Goal: Task Accomplishment & Management: Use online tool/utility

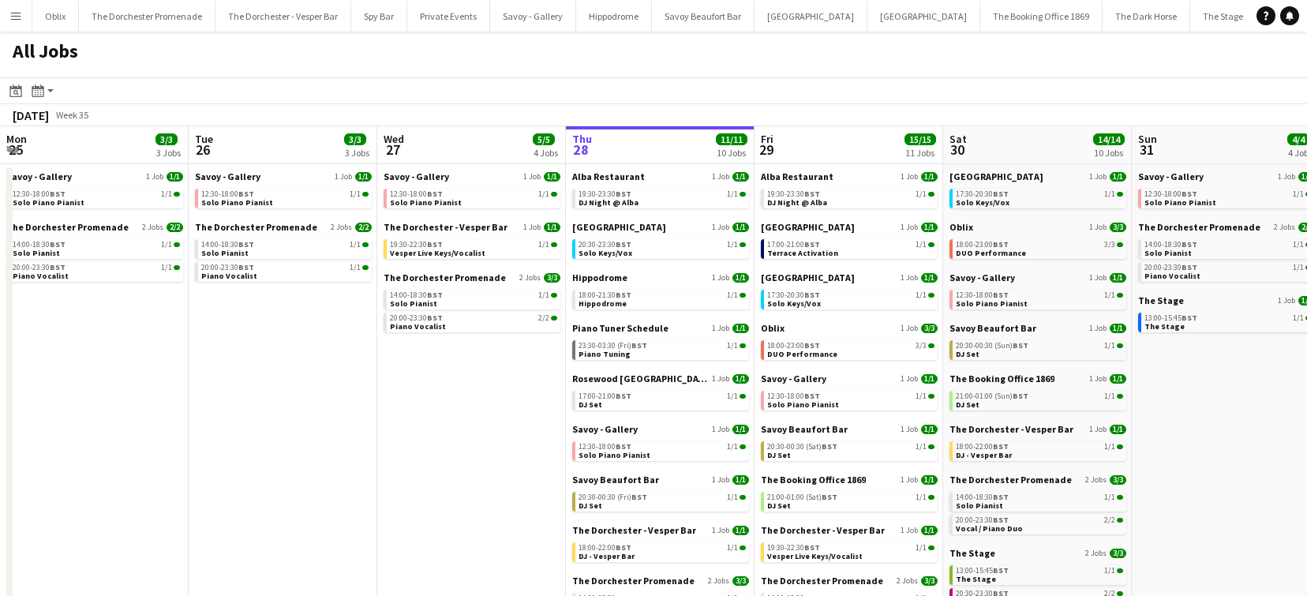
scroll to position [0, 377]
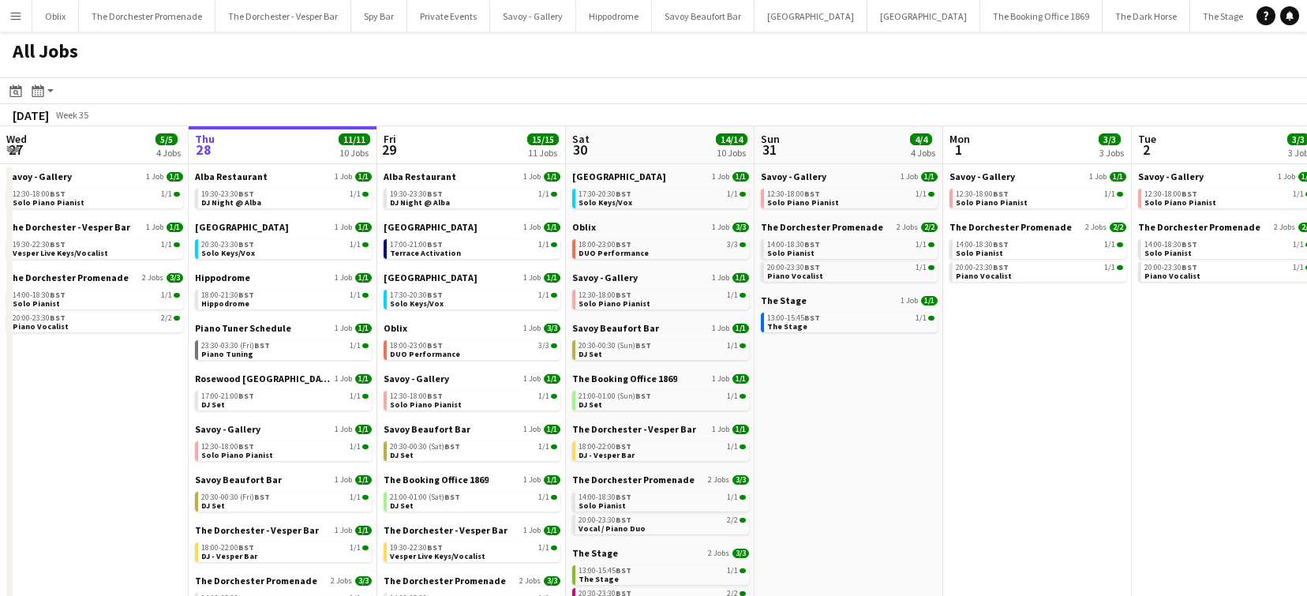
click at [16, 13] on app-icon "Menu" at bounding box center [15, 15] width 13 height 13
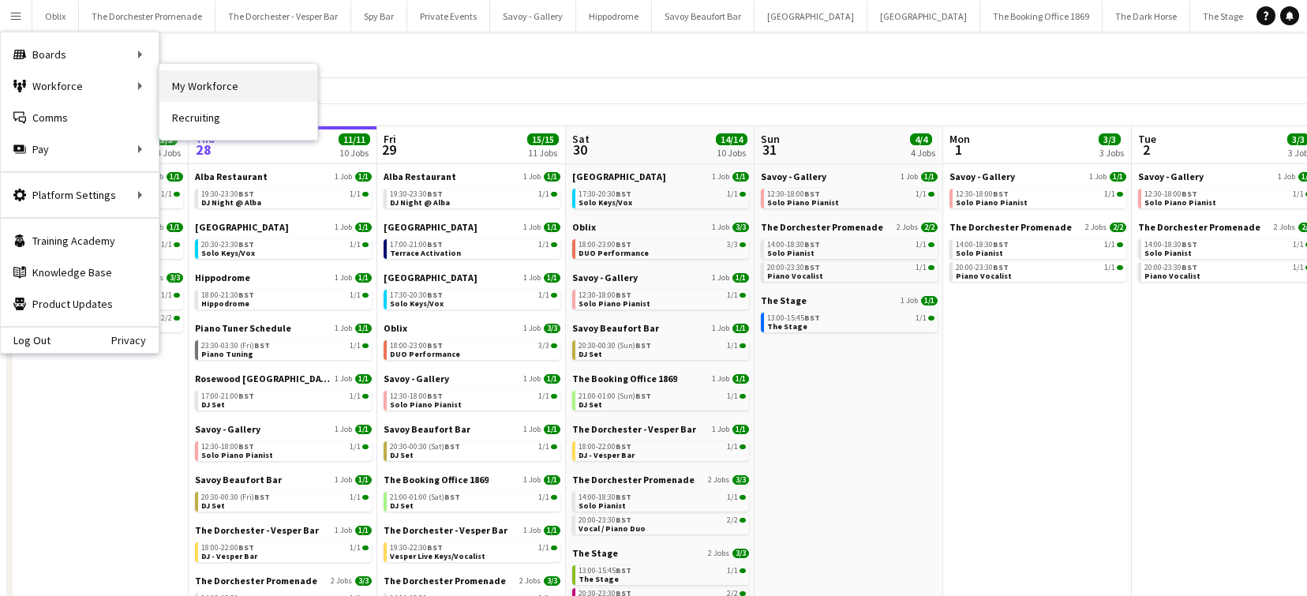
click at [236, 85] on link "My Workforce" at bounding box center [238, 86] width 158 height 32
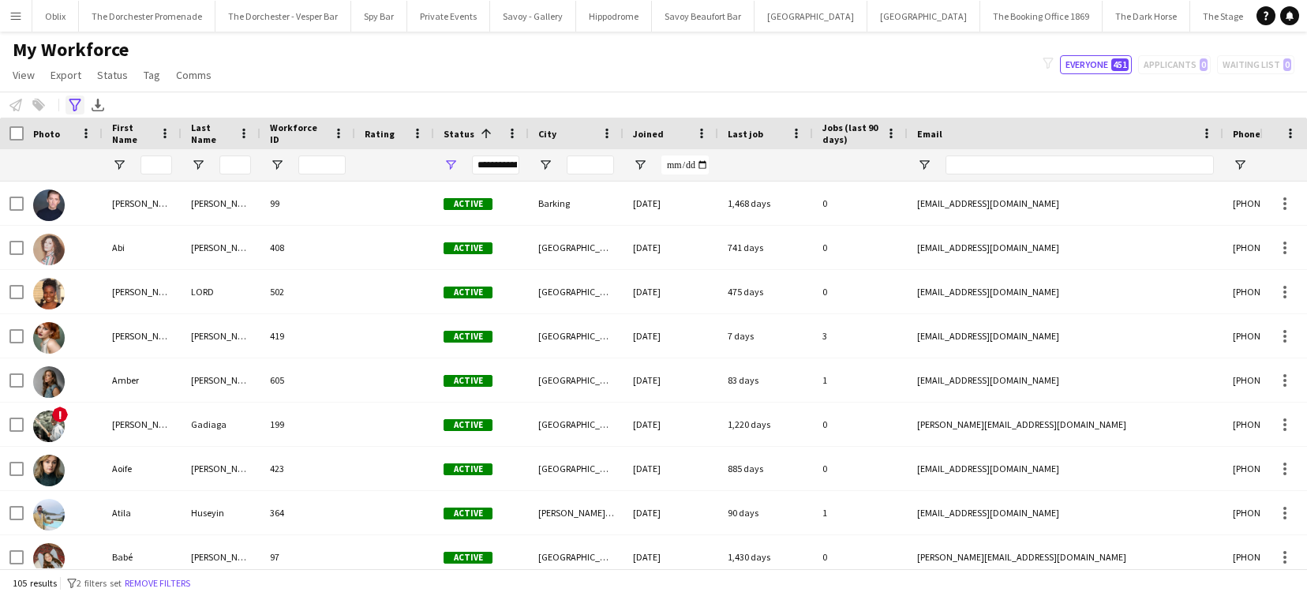
click at [76, 103] on icon "Advanced filters" at bounding box center [75, 105] width 13 height 13
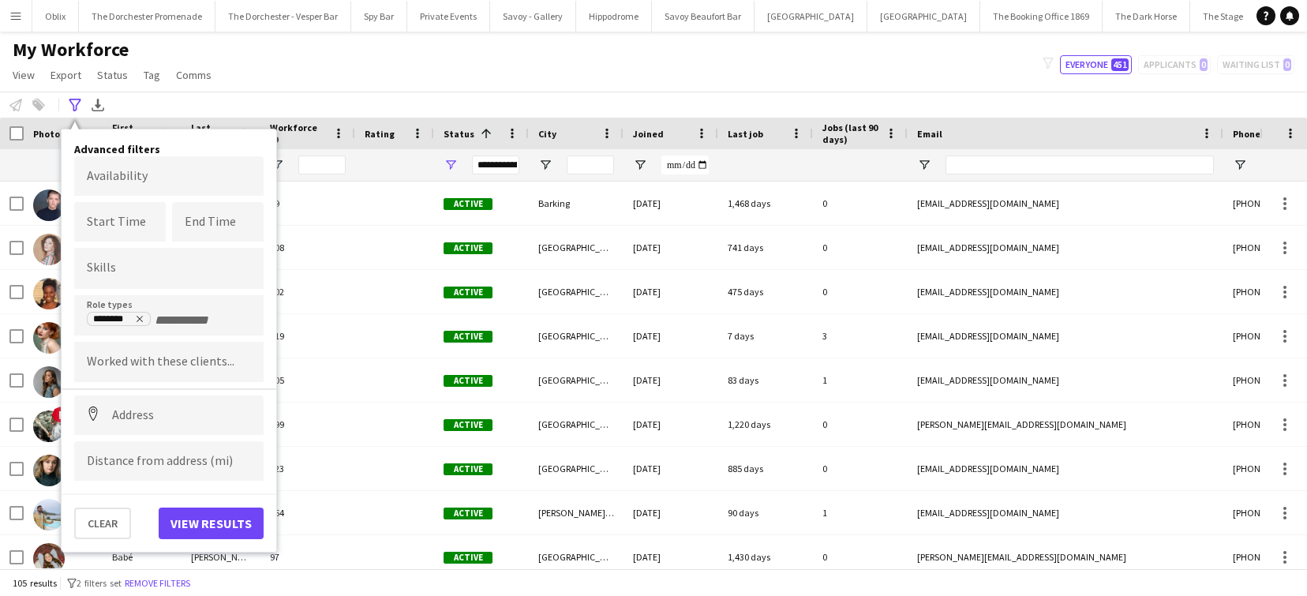
click at [130, 163] on body "Menu Boards Boards Boards All jobs Status Workforce Workforce My Workforce Recr…" at bounding box center [653, 298] width 1307 height 596
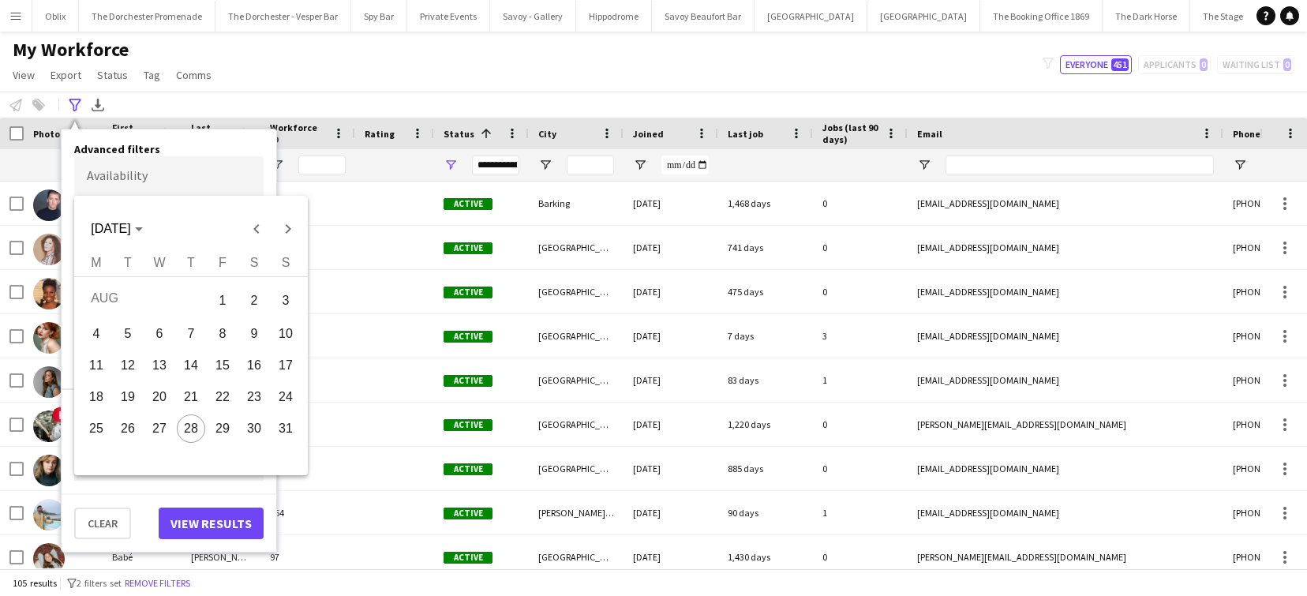
click at [284, 429] on span "31" at bounding box center [285, 428] width 28 height 28
type input "**********"
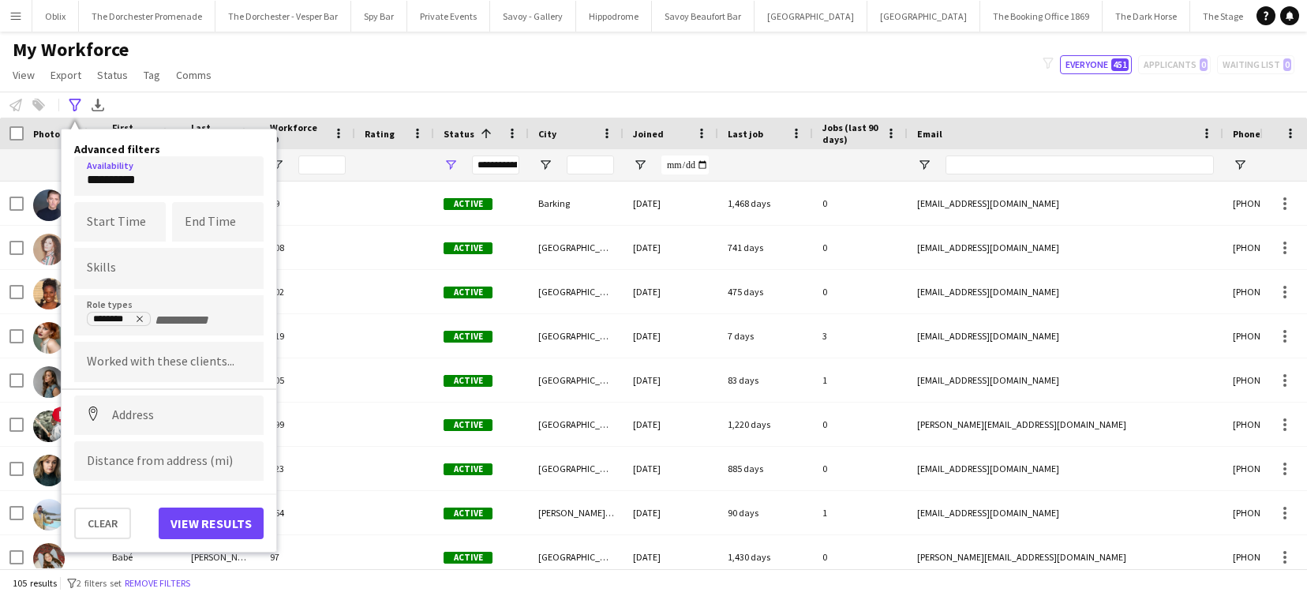
click at [118, 271] on input "Type to search skills..." at bounding box center [169, 268] width 164 height 14
click at [137, 320] on icon "Remove tag" at bounding box center [139, 318] width 9 height 9
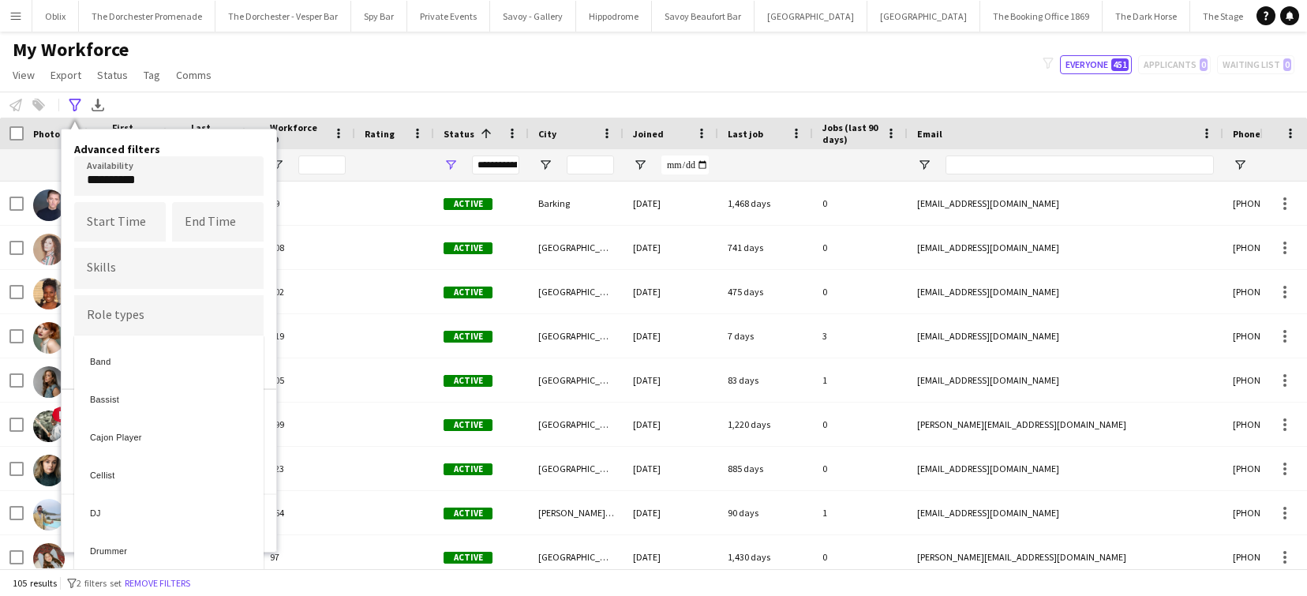
click at [161, 320] on div at bounding box center [653, 298] width 1307 height 596
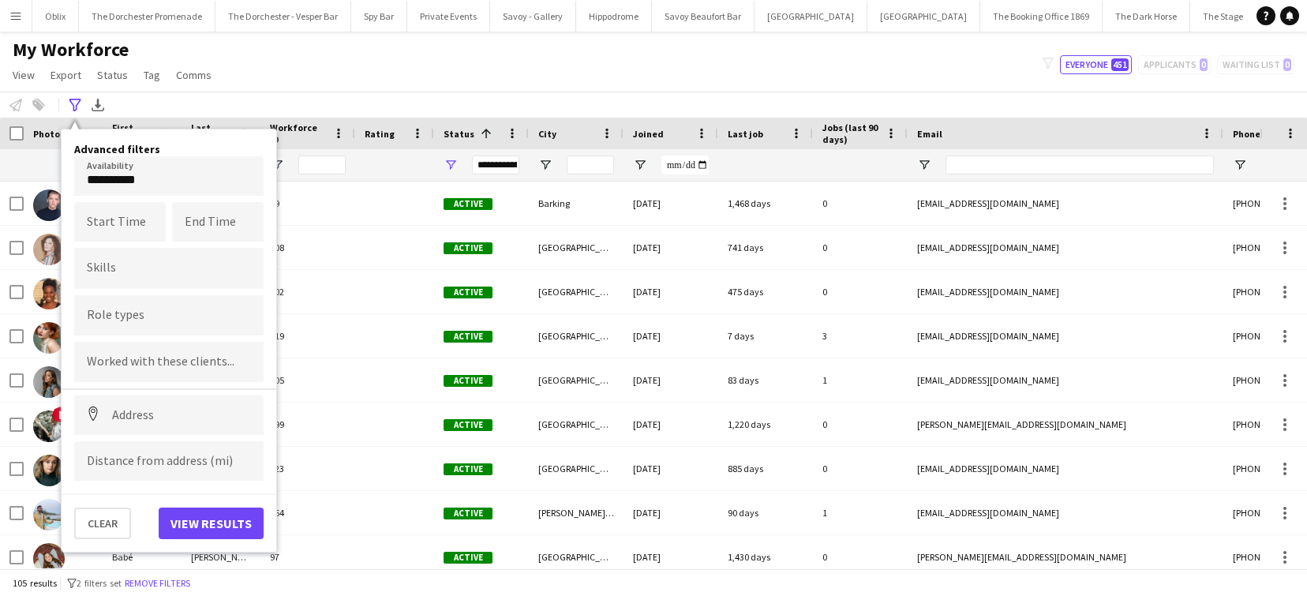
click at [155, 316] on input "Type to search role types..." at bounding box center [169, 316] width 164 height 14
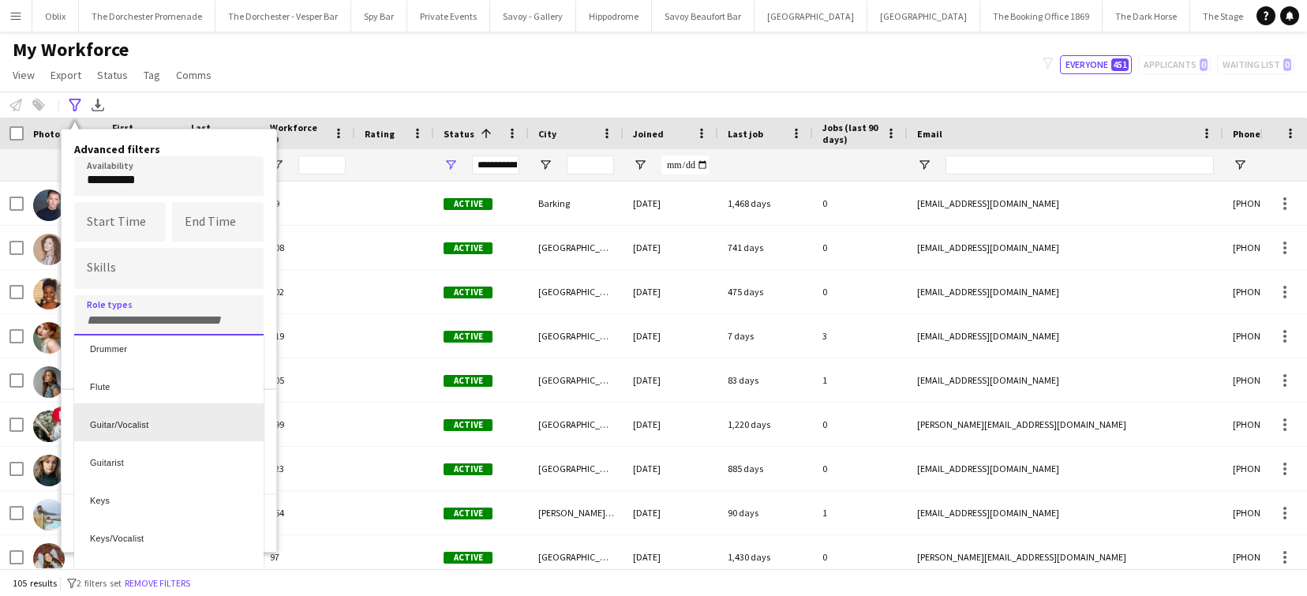
scroll to position [207, 0]
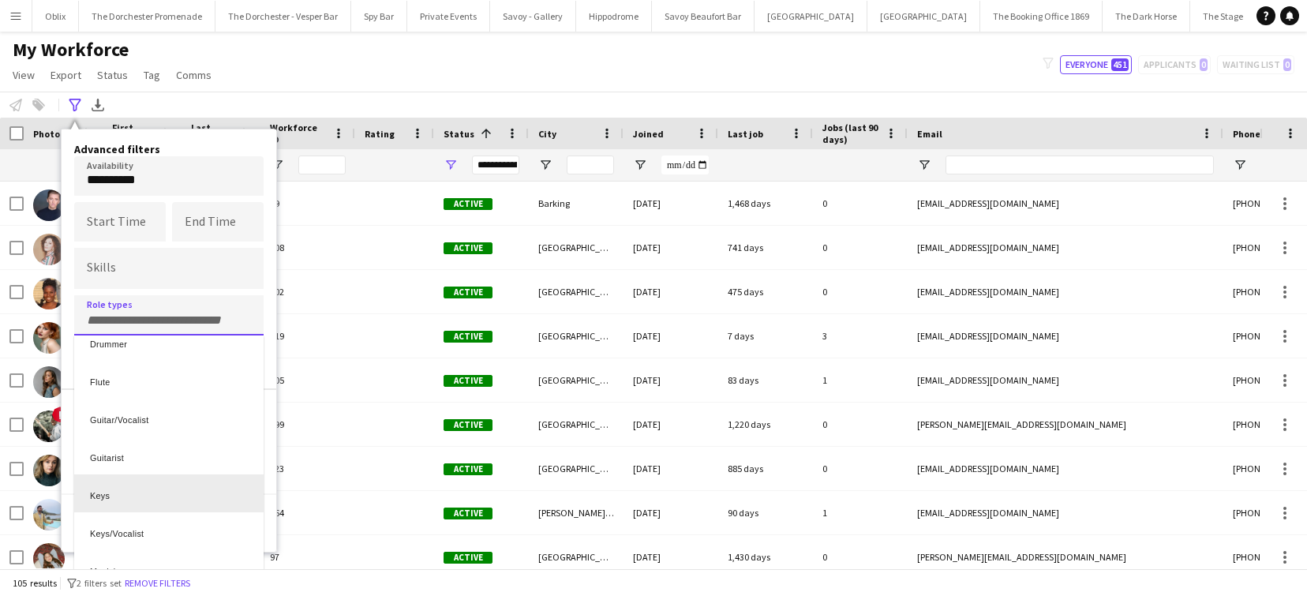
click at [118, 489] on div "Keys" at bounding box center [168, 493] width 189 height 38
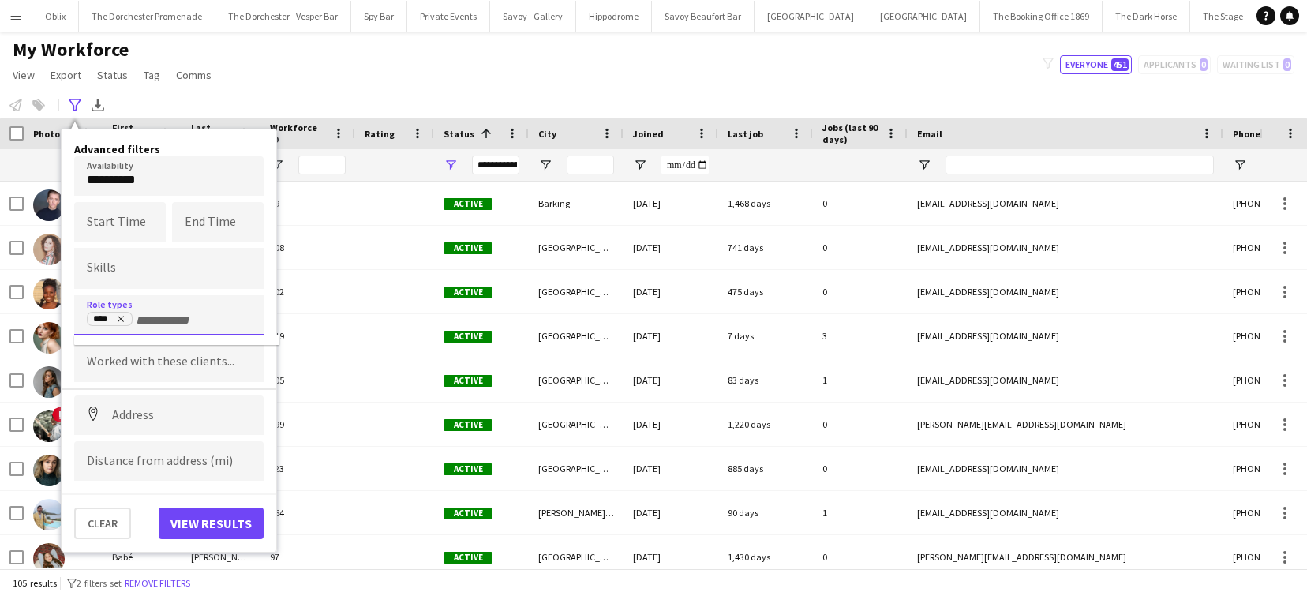
scroll to position [0, 0]
click at [208, 522] on button "View results" at bounding box center [211, 523] width 105 height 32
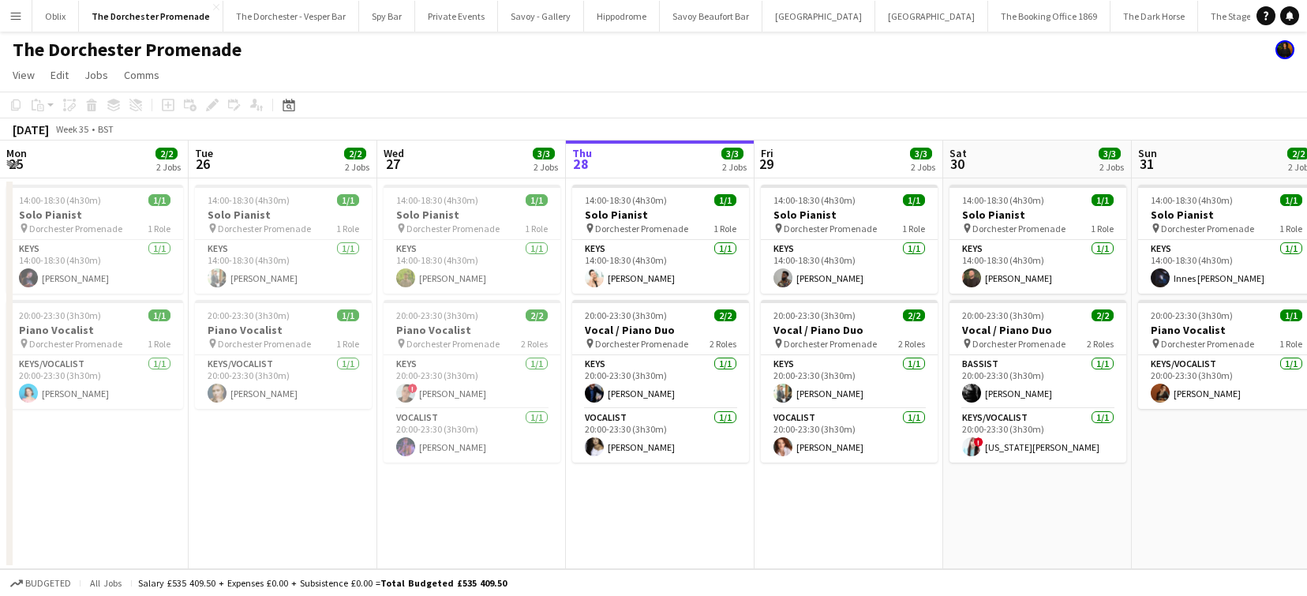
scroll to position [0, 377]
